Goal: Information Seeking & Learning: Learn about a topic

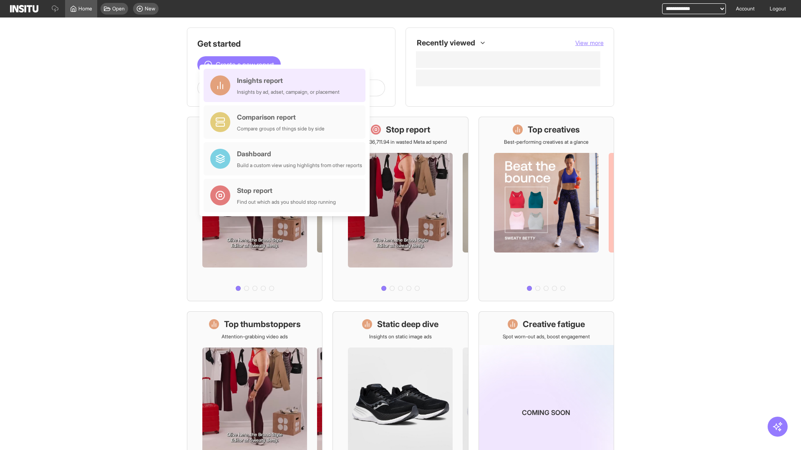
click at [286, 85] on div "Insights report Insights by ad, adset, campaign, or placement" at bounding box center [288, 85] width 103 height 20
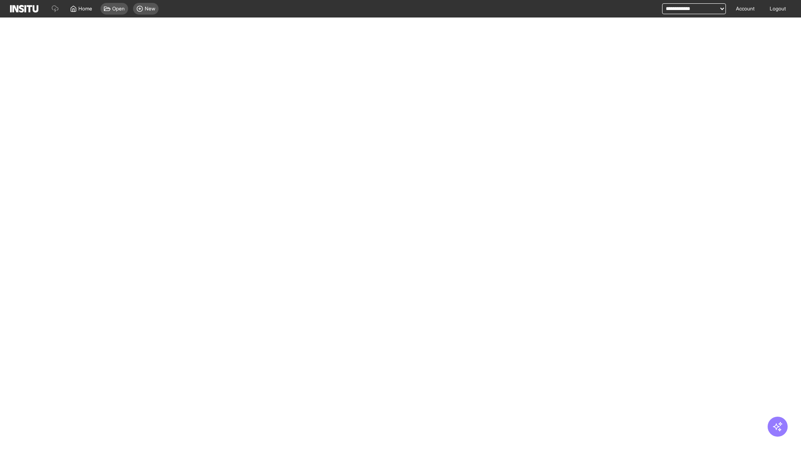
select select "**"
